Goal: Complete application form

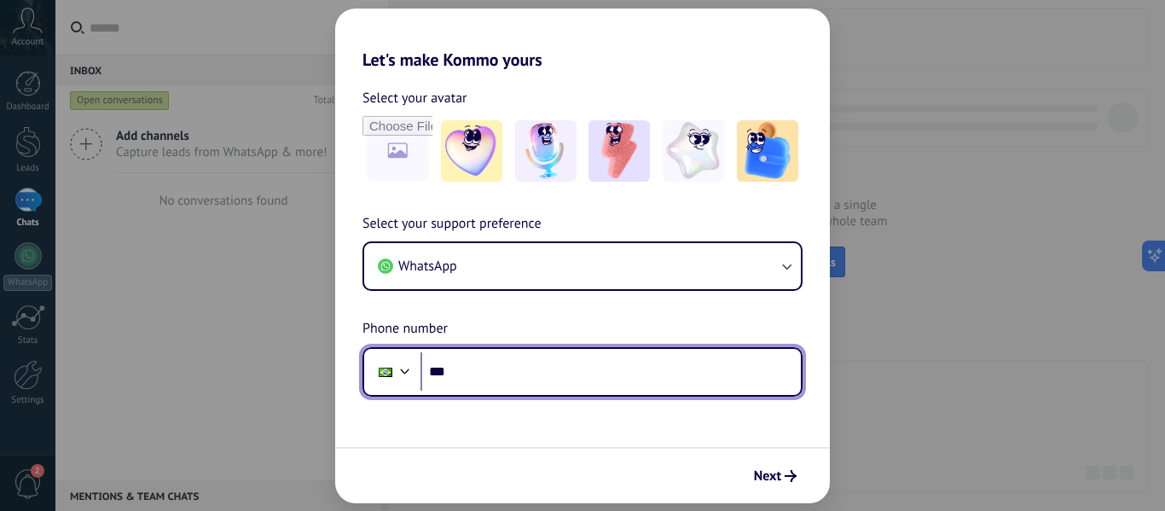
click at [499, 361] on input "***" at bounding box center [610, 371] width 380 height 39
type input "**********"
